Goal: Information Seeking & Learning: Learn about a topic

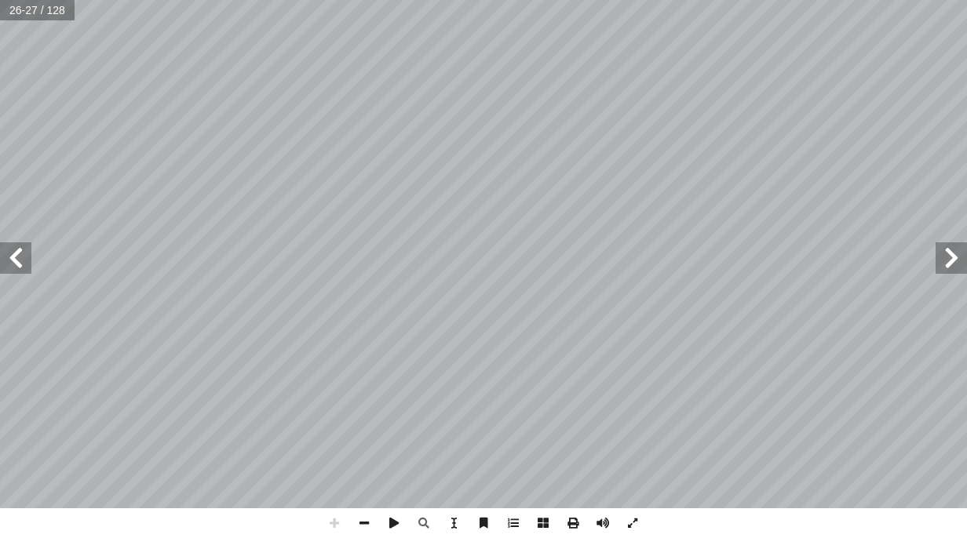
scroll to position [443, 0]
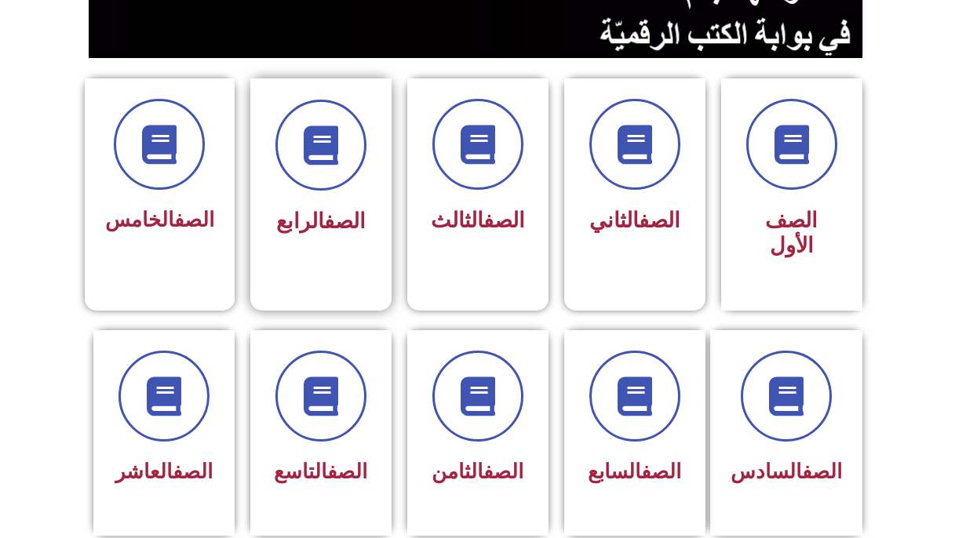
scroll to position [323, 0]
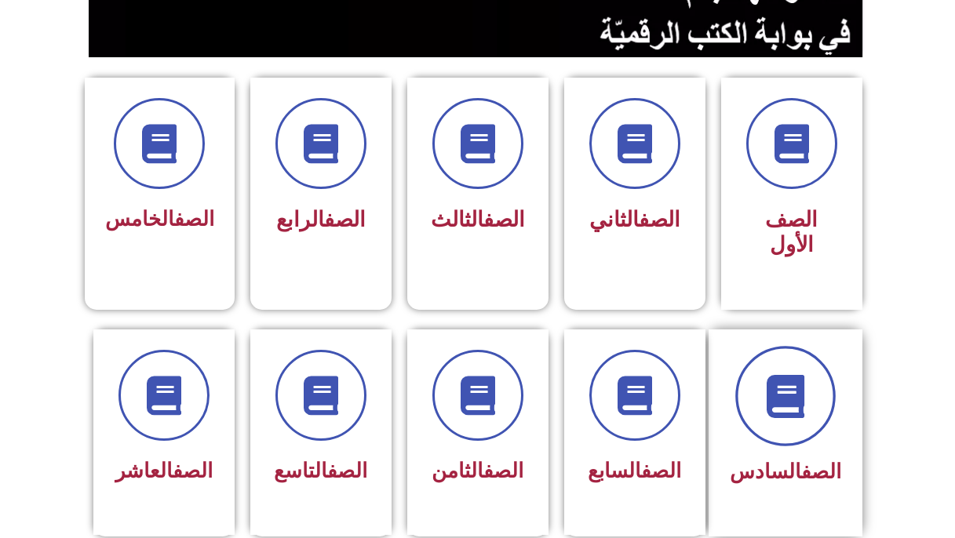
click at [803, 387] on icon at bounding box center [784, 395] width 43 height 43
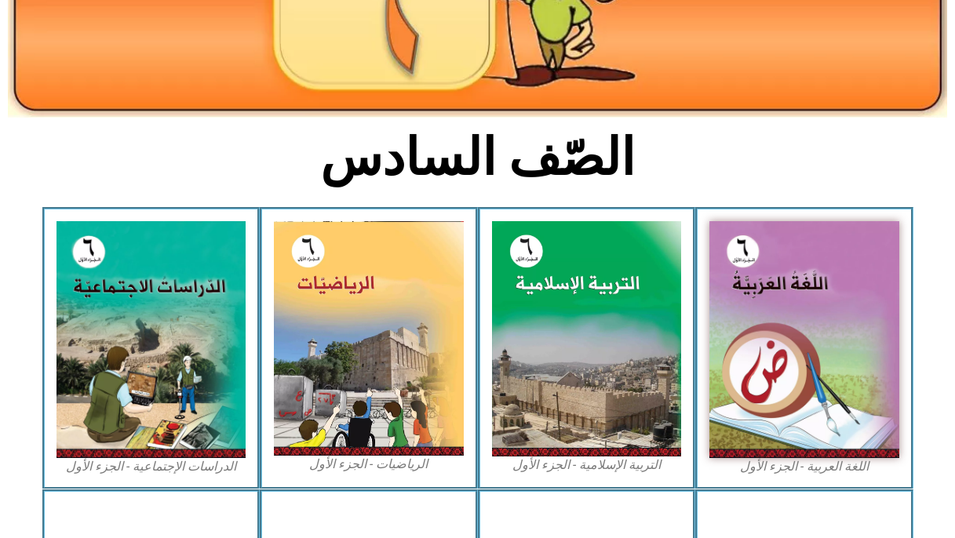
scroll to position [242, 0]
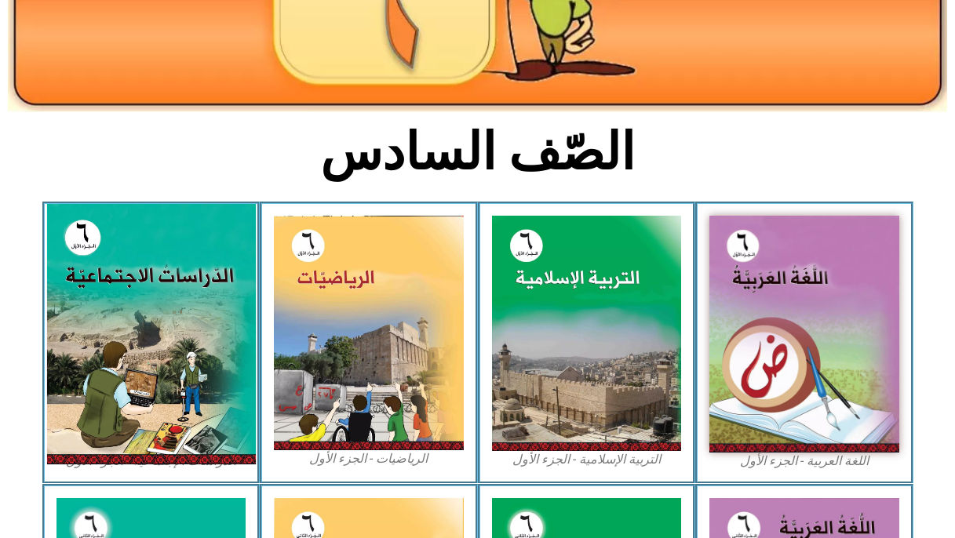
click at [159, 335] on img at bounding box center [150, 334] width 209 height 261
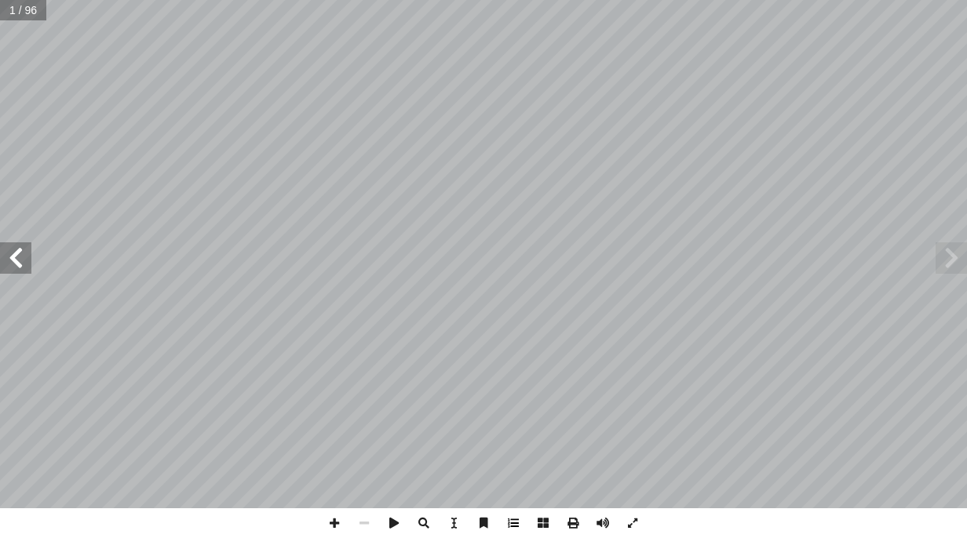
click at [512, 523] on span at bounding box center [513, 523] width 30 height 30
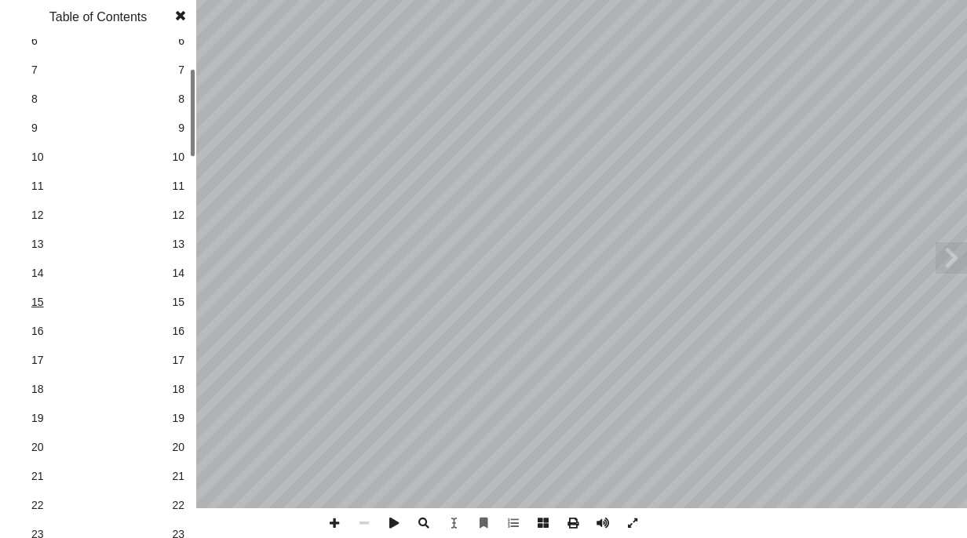
click at [130, 294] on span "15" at bounding box center [97, 302] width 133 height 16
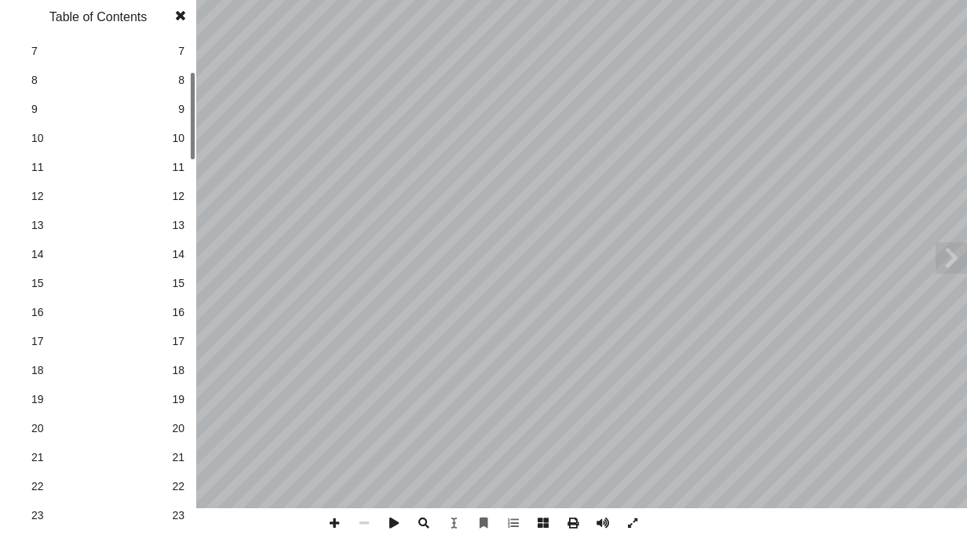
click at [173, 458] on span "21" at bounding box center [178, 458] width 13 height 16
click at [172, 16] on span at bounding box center [180, 15] width 28 height 31
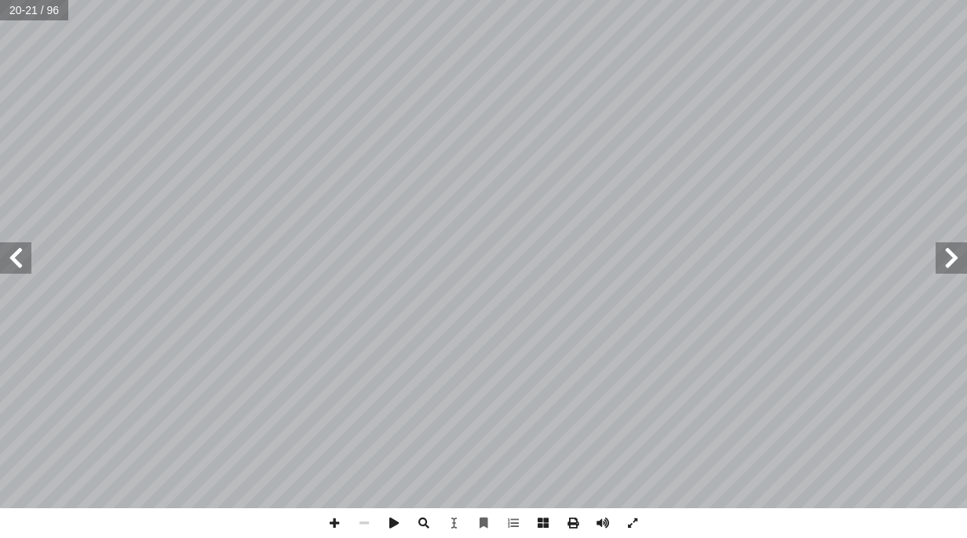
click at [26, 272] on span at bounding box center [15, 257] width 31 height 31
click at [338, 527] on span at bounding box center [334, 523] width 30 height 30
